Goal: Task Accomplishment & Management: Use online tool/utility

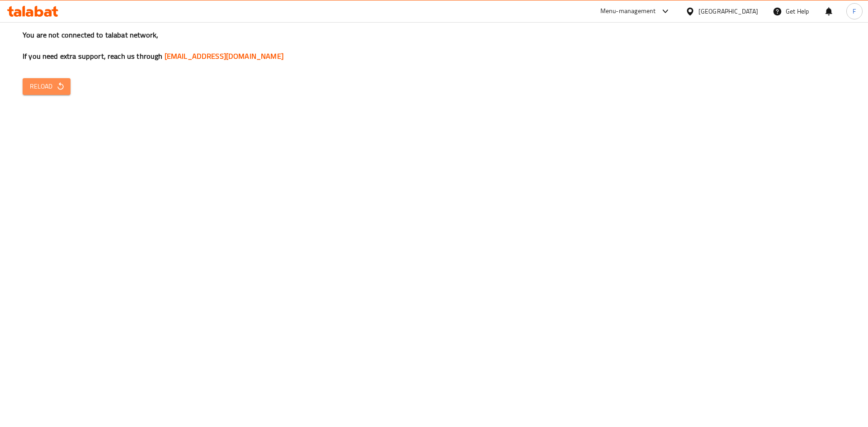
click at [44, 91] on span "Reload" at bounding box center [46, 86] width 33 height 11
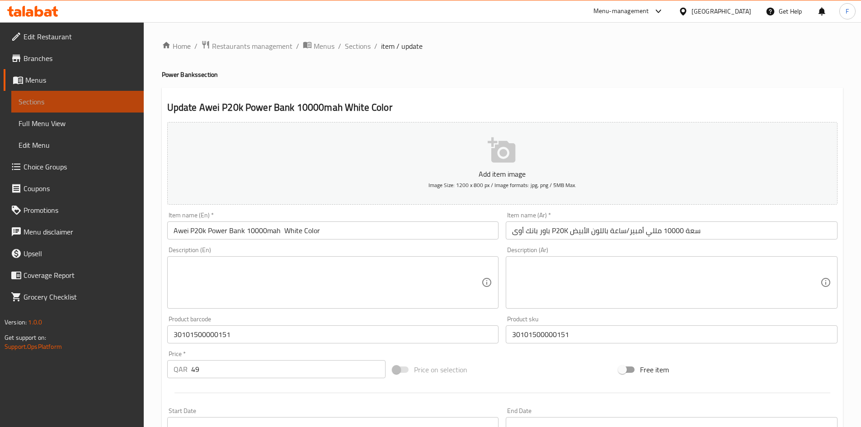
click at [54, 102] on span "Sections" at bounding box center [78, 101] width 118 height 11
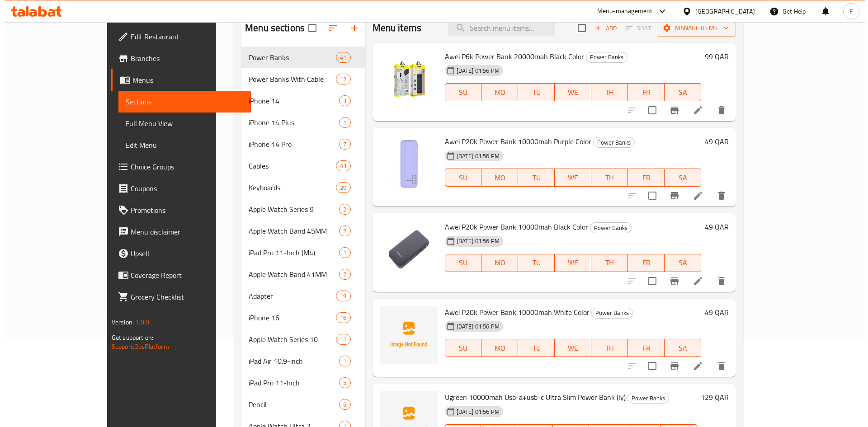
scroll to position [36, 0]
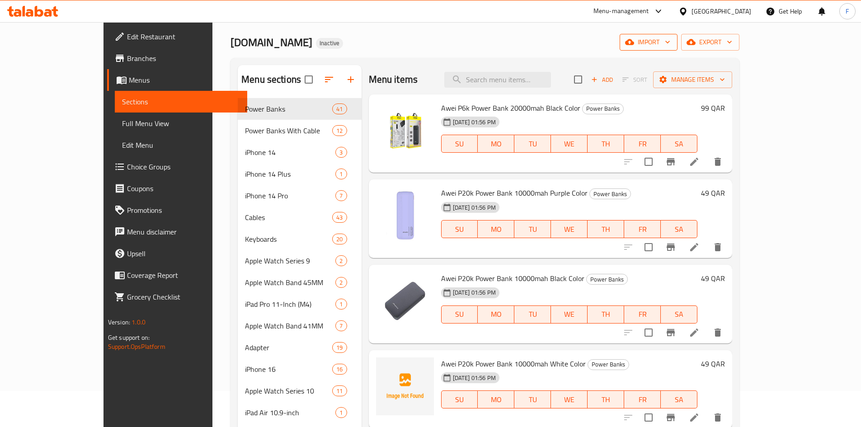
click at [670, 46] on span "import" at bounding box center [648, 42] width 43 height 11
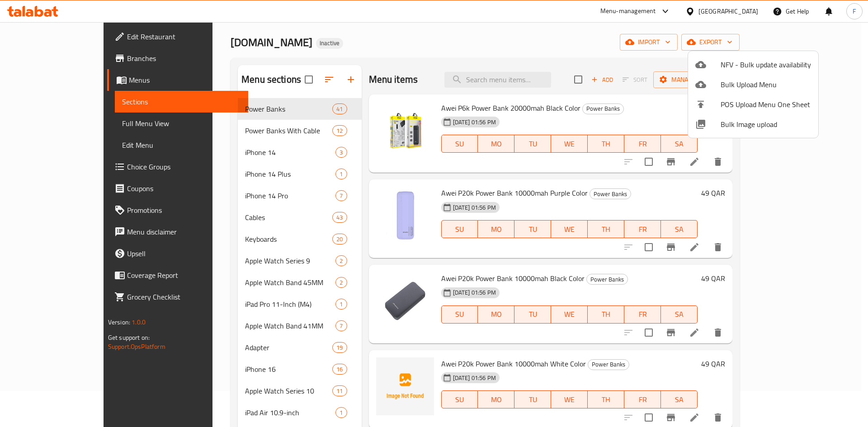
click at [741, 128] on span "Bulk Image upload" at bounding box center [765, 124] width 90 height 11
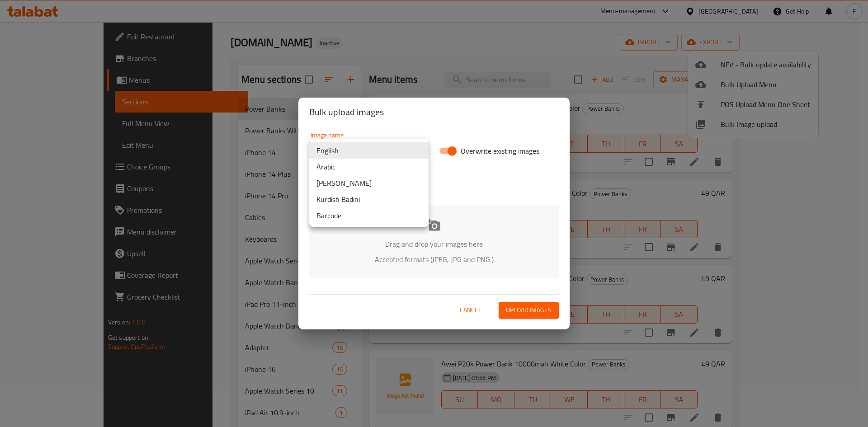
click at [360, 150] on body "​ Menu-management Qatar Get Help F Edit Restaurant Branches Menus Sections Full…" at bounding box center [434, 188] width 868 height 405
click at [344, 212] on li "Barcode" at bounding box center [368, 215] width 119 height 16
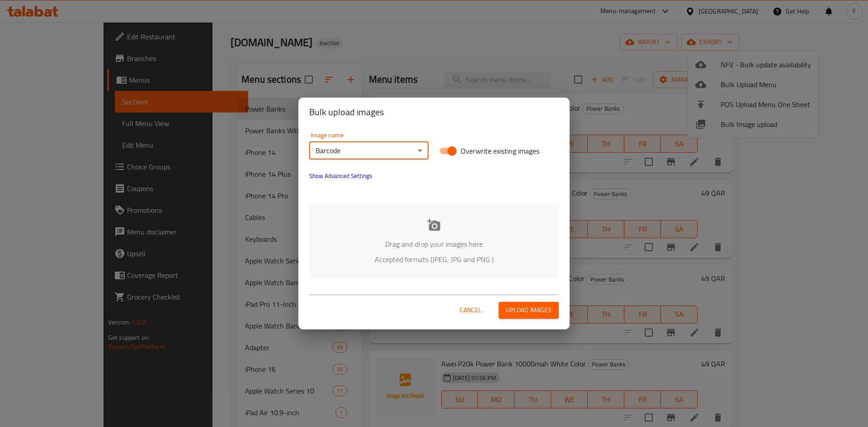
click at [449, 243] on p "Drag and drop your images here" at bounding box center [434, 244] width 222 height 11
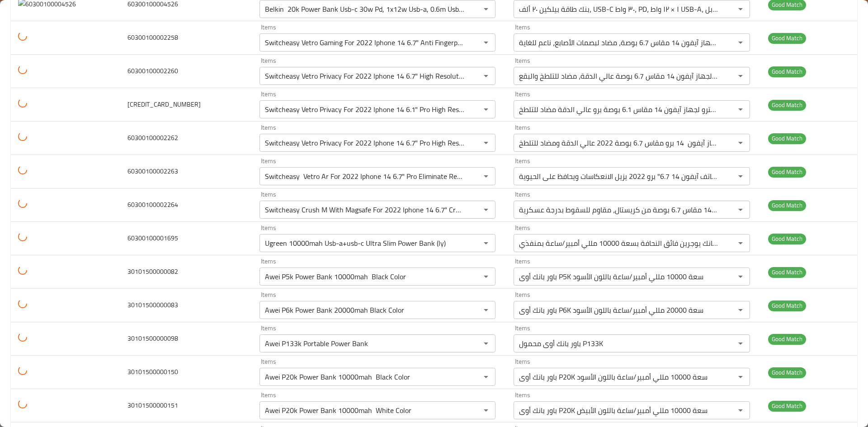
scroll to position [2102, 0]
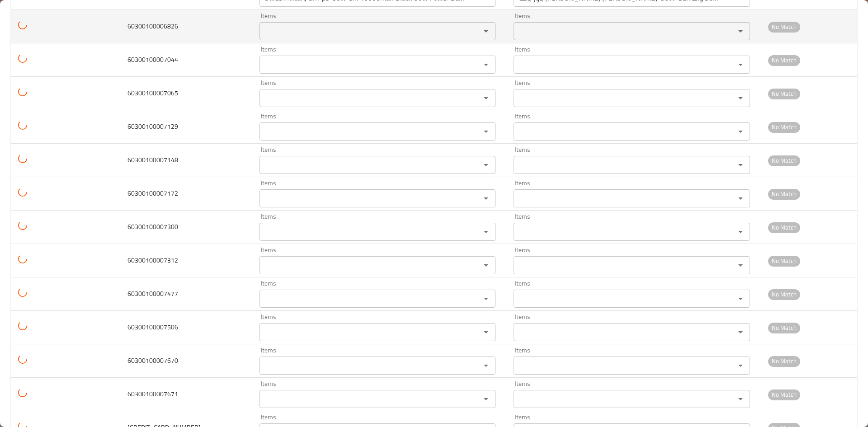
click at [156, 29] on span "60300100006826" at bounding box center [152, 26] width 51 height 12
copy span "60300100006826"
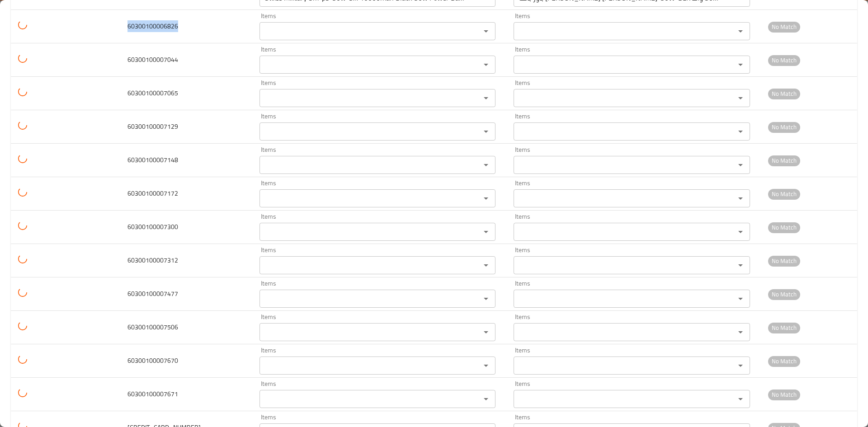
scroll to position [0, 0]
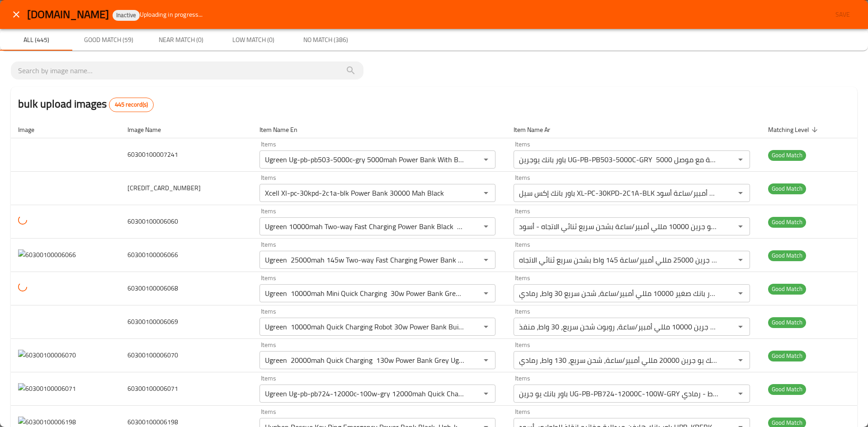
click at [17, 15] on icon "close" at bounding box center [16, 14] width 6 height 6
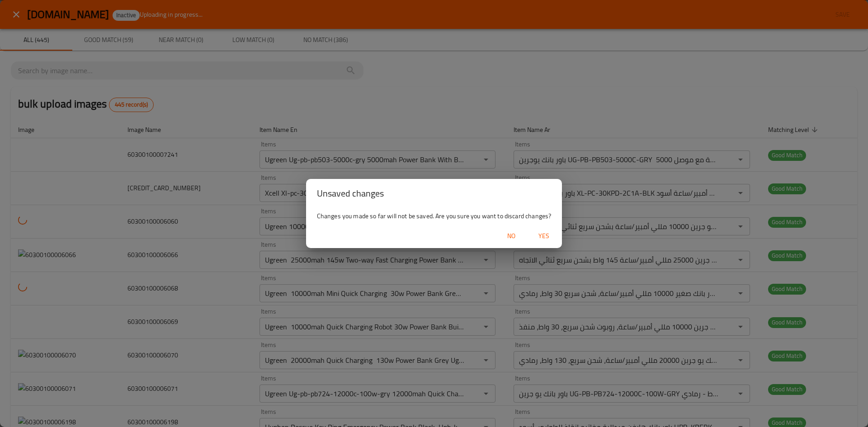
click at [544, 234] on span "Yes" at bounding box center [544, 236] width 22 height 11
